Goal: Information Seeking & Learning: Learn about a topic

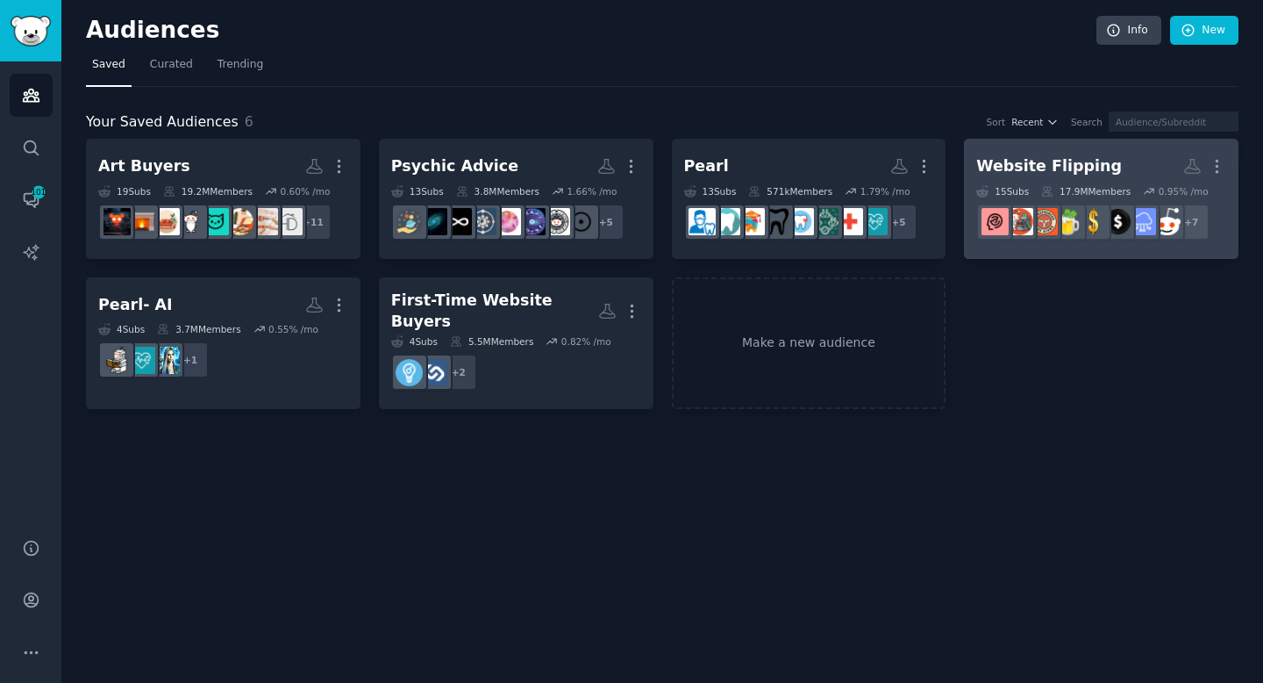
click at [1132, 153] on h2 "Website Flipping Custom Audience More" at bounding box center [1102, 166] width 250 height 31
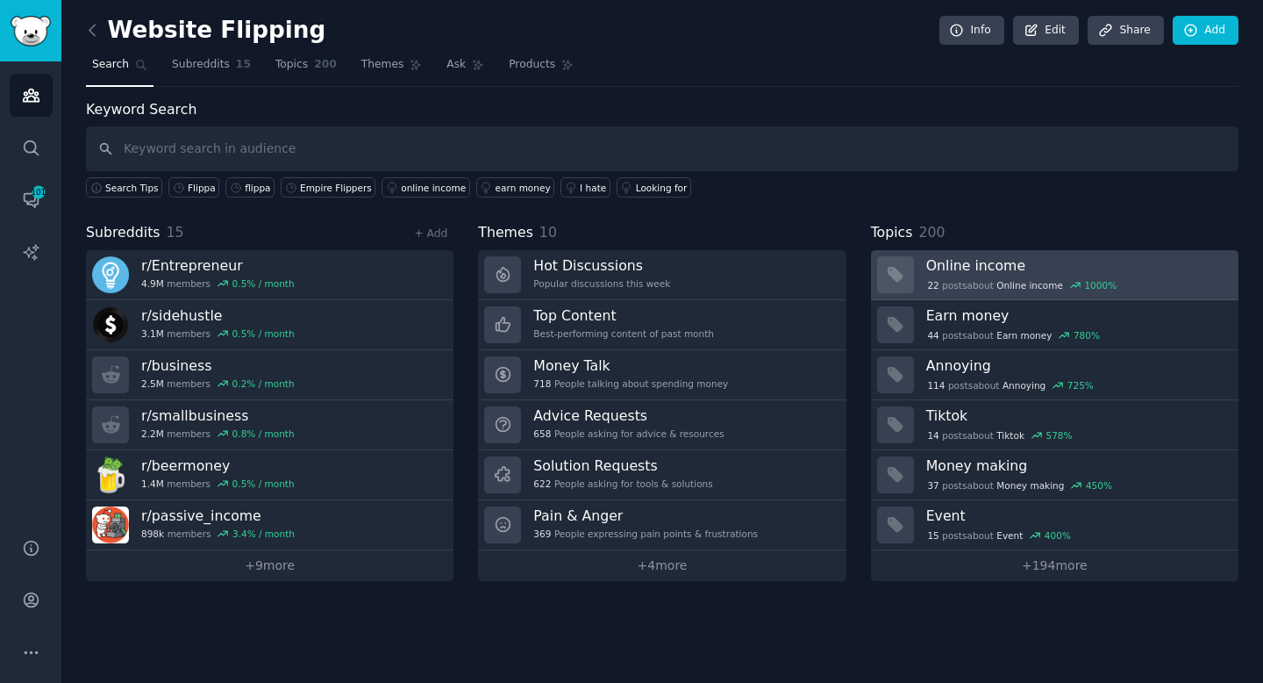
click at [1047, 272] on h3 "Online income" at bounding box center [1077, 265] width 300 height 18
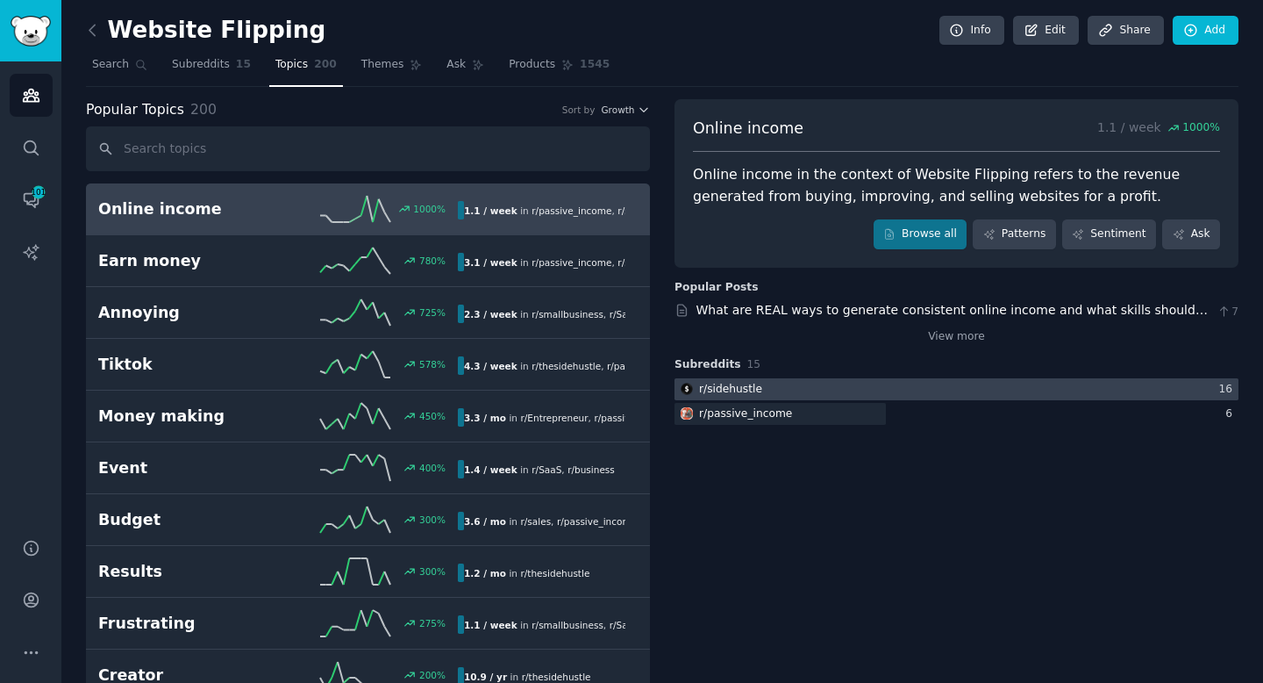
click at [1138, 382] on div at bounding box center [957, 389] width 564 height 22
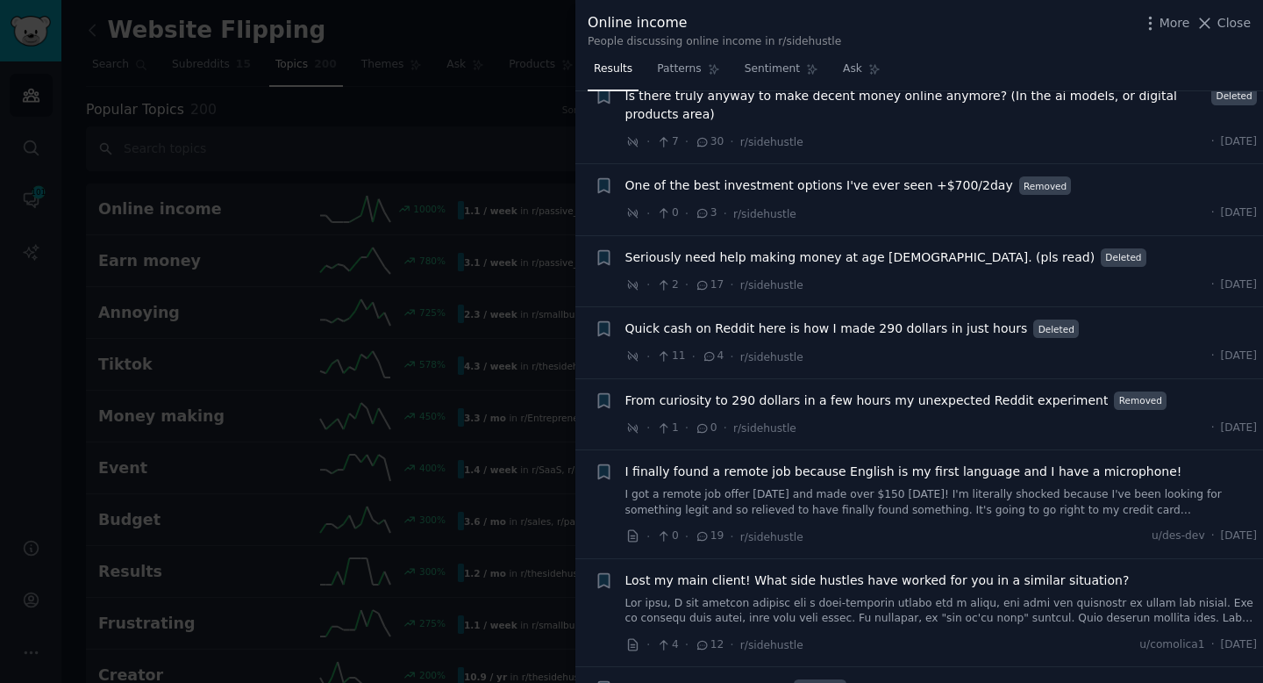
scroll to position [127, 0]
